Goal: Navigation & Orientation: Locate item on page

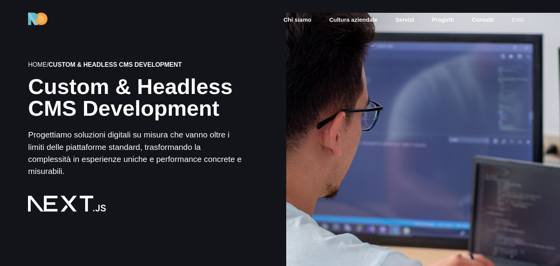
click at [366, 80] on div at bounding box center [423, 137] width 274 height 274
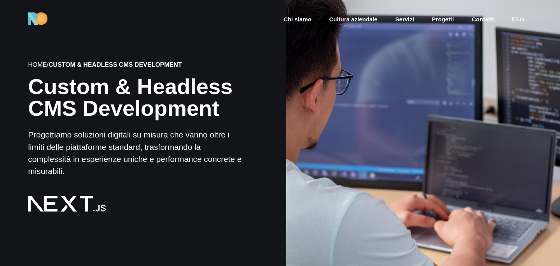
click at [377, 83] on div at bounding box center [422, 136] width 276 height 276
click at [401, 83] on div at bounding box center [422, 136] width 276 height 276
click at [399, 86] on div at bounding box center [422, 136] width 276 height 276
click at [408, 89] on div at bounding box center [422, 136] width 276 height 276
click at [400, 89] on div at bounding box center [422, 136] width 276 height 276
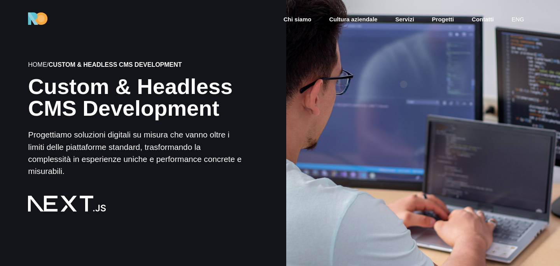
click at [403, 84] on div at bounding box center [422, 136] width 276 height 276
click at [405, 85] on div at bounding box center [422, 136] width 276 height 276
click at [397, 85] on div at bounding box center [422, 136] width 276 height 276
click at [401, 85] on div at bounding box center [422, 136] width 276 height 276
click at [403, 86] on div at bounding box center [422, 136] width 276 height 276
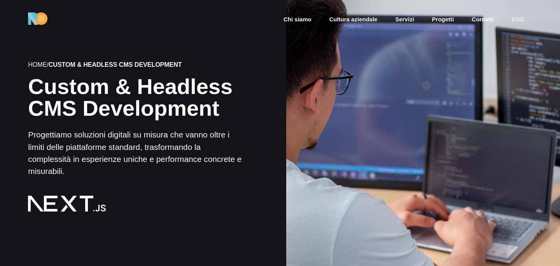
click at [415, 89] on div at bounding box center [422, 136] width 276 height 276
click at [411, 88] on div at bounding box center [422, 136] width 276 height 276
click at [409, 83] on div at bounding box center [422, 136] width 276 height 276
click at [410, 86] on div at bounding box center [422, 136] width 276 height 276
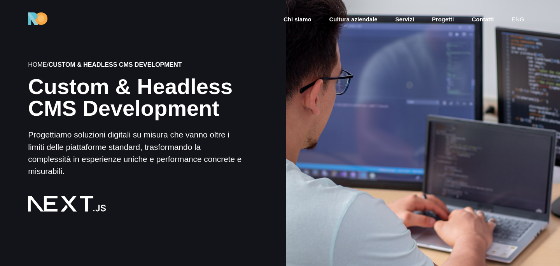
click at [409, 85] on div at bounding box center [422, 136] width 276 height 276
click at [401, 82] on div at bounding box center [422, 136] width 276 height 276
click at [406, 82] on div at bounding box center [422, 136] width 276 height 276
